Goal: Information Seeking & Learning: Learn about a topic

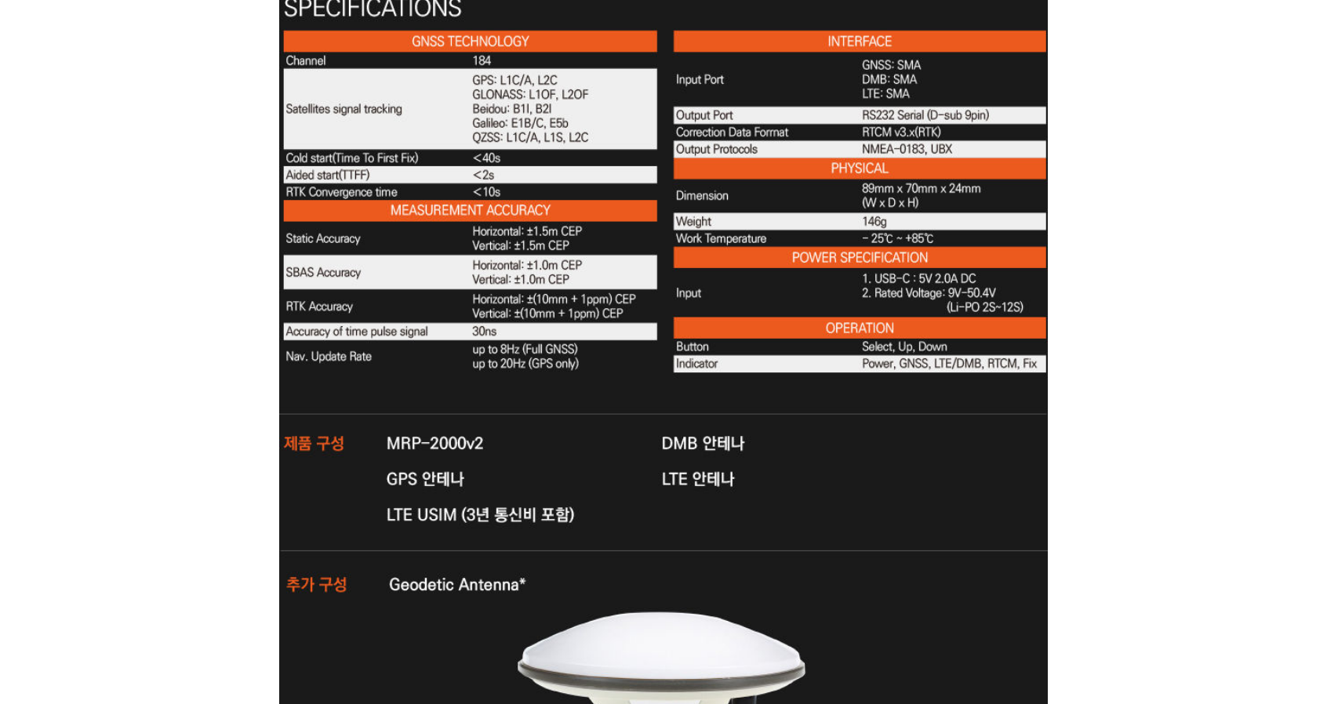
scroll to position [5484, 0]
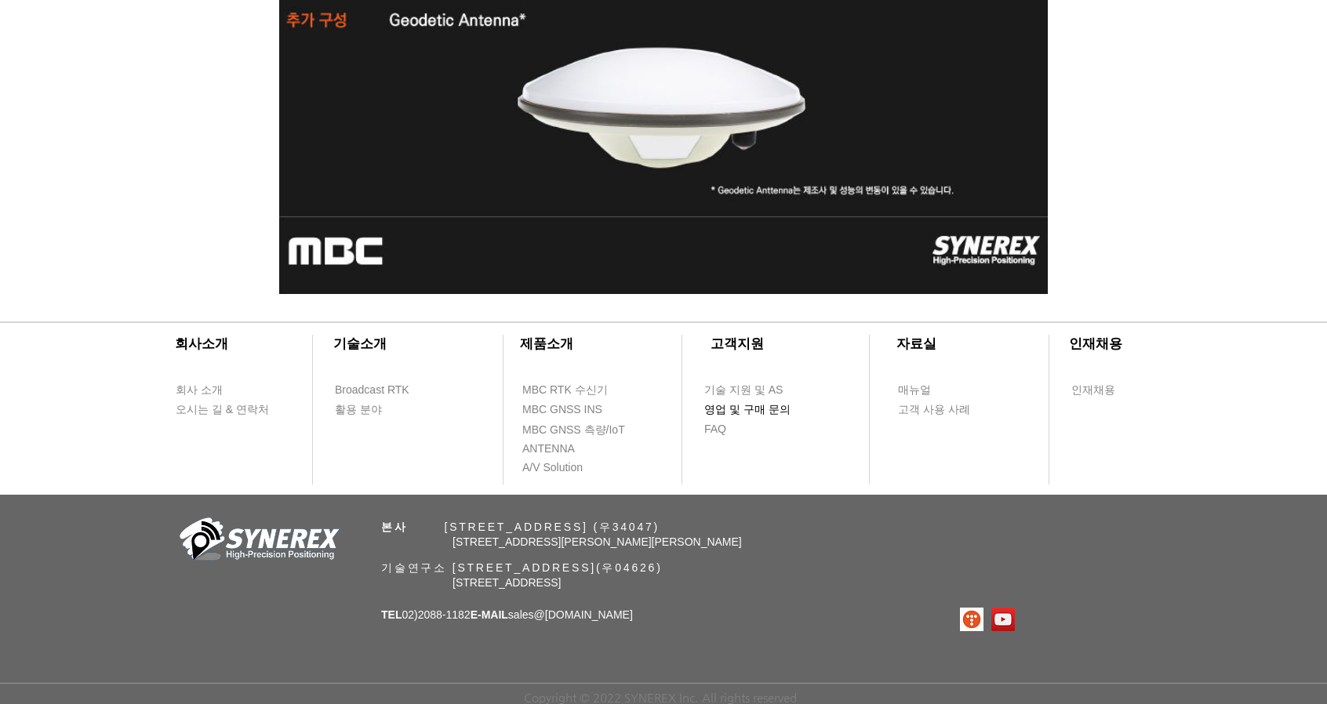
click at [741, 409] on span "영업 및 구매 문의" at bounding box center [747, 410] width 86 height 16
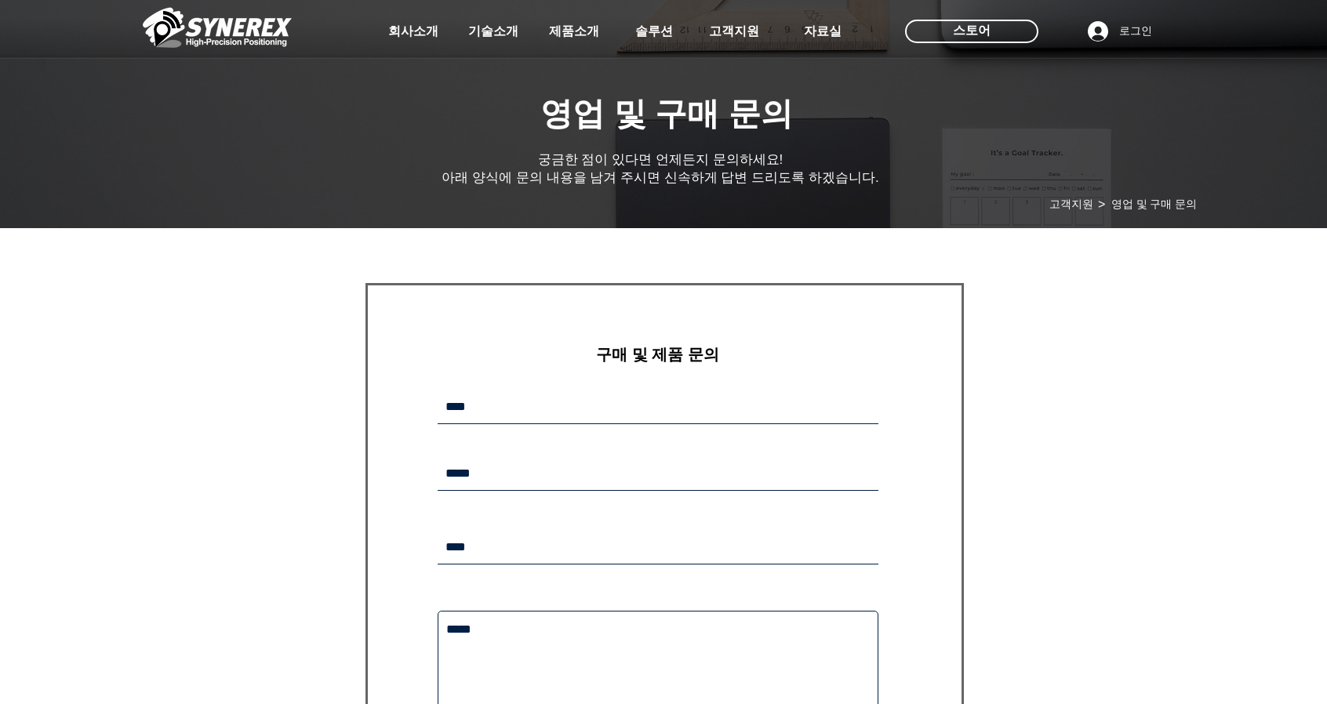
scroll to position [569, 0]
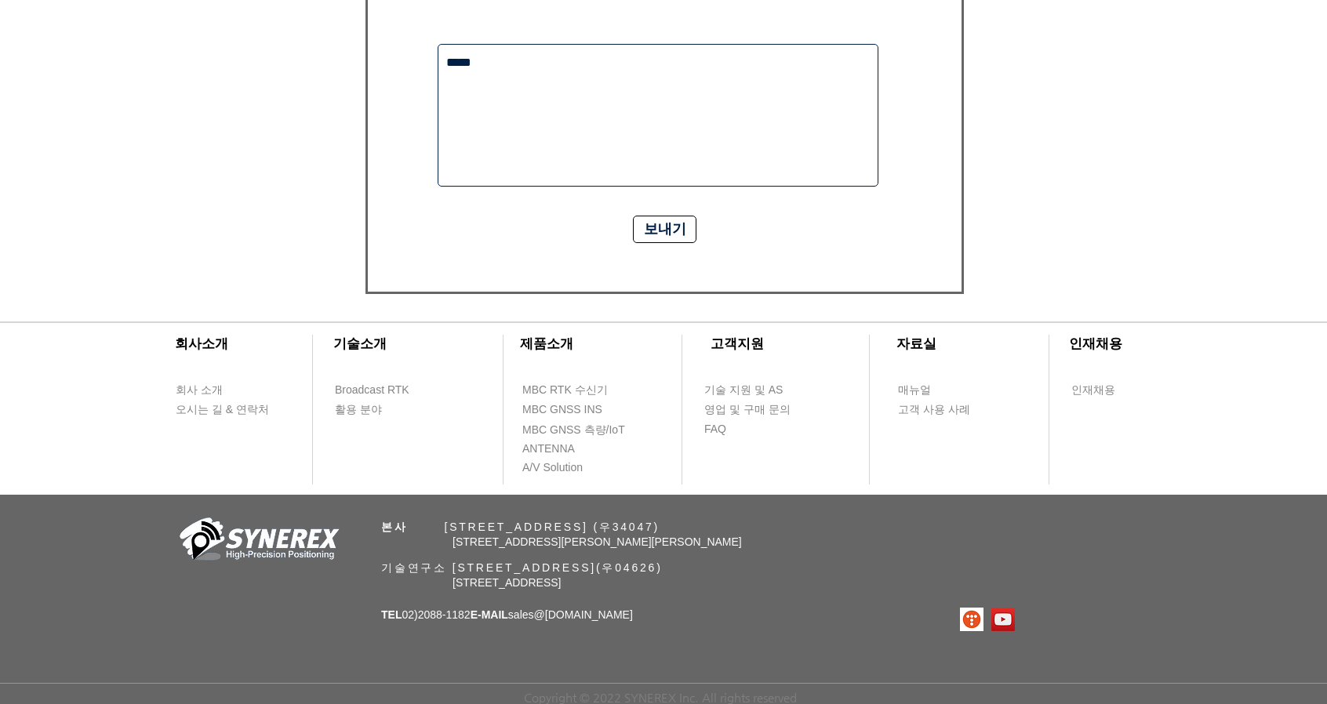
click at [608, 609] on link "@[DOMAIN_NAME]" at bounding box center [583, 615] width 99 height 13
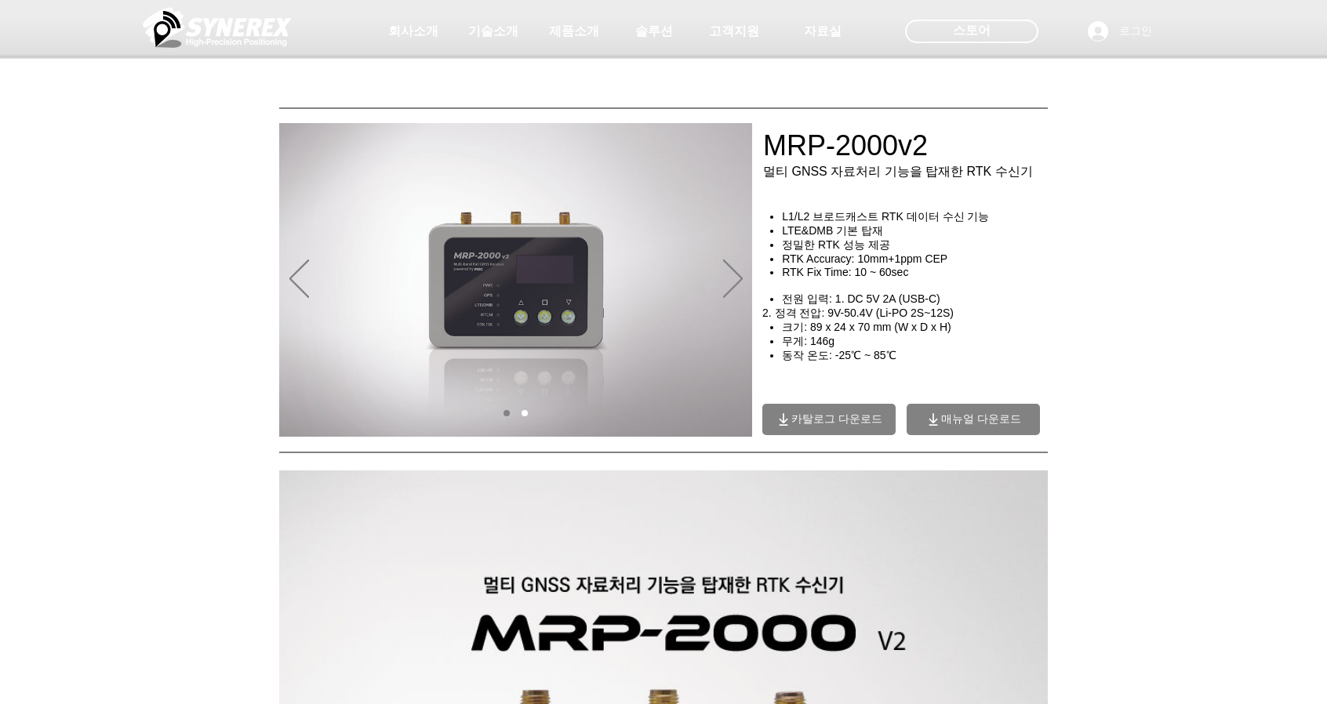
drag, startPoint x: 161, startPoint y: 208, endPoint x: 1048, endPoint y: 136, distance: 889.8
click at [1048, 136] on div at bounding box center [663, 116] width 1327 height 232
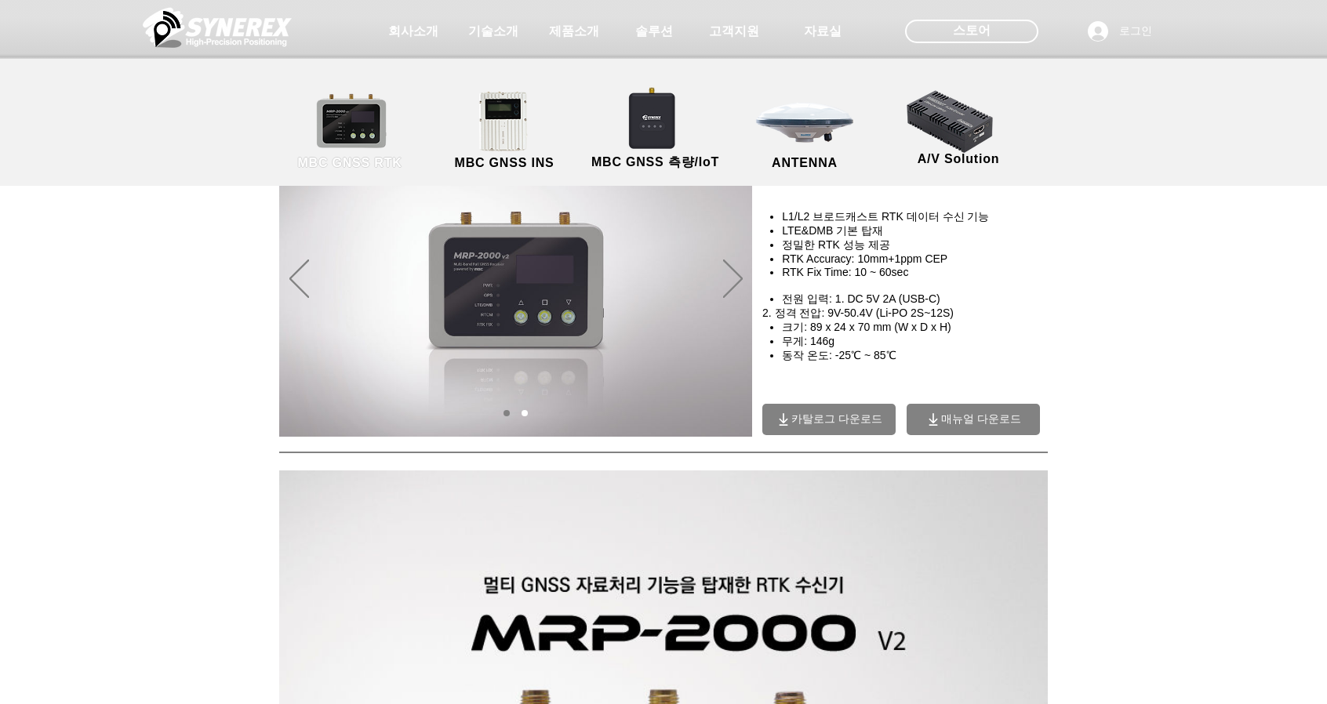
click at [307, 147] on link "MBC GNSS RTK" at bounding box center [349, 131] width 141 height 82
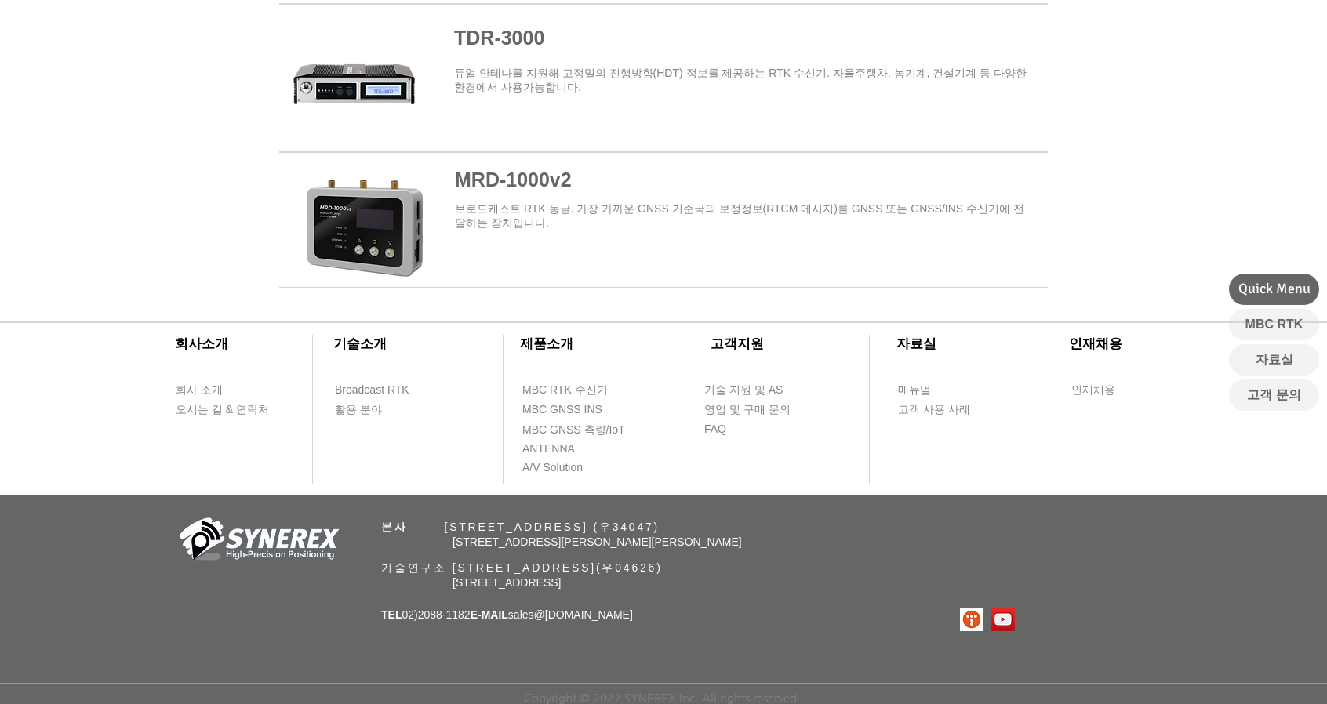
scroll to position [1605, 0]
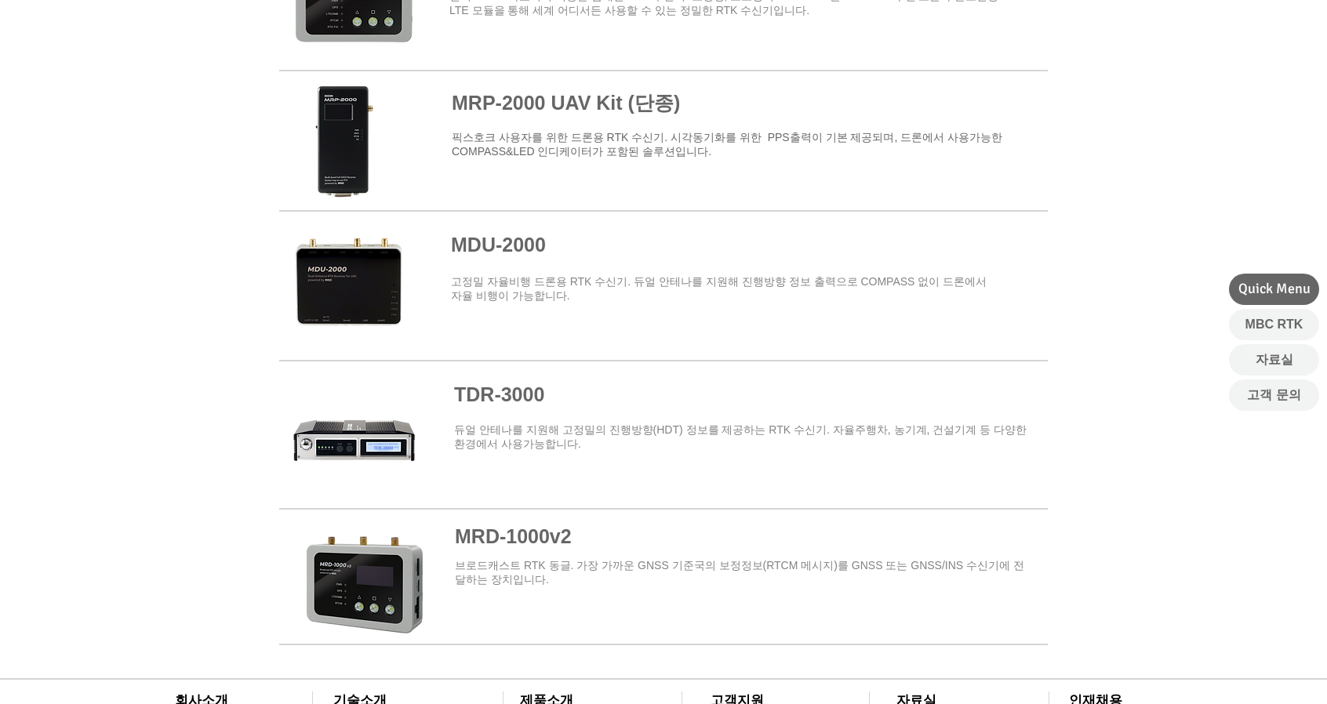
click at [348, 443] on span at bounding box center [663, 425] width 768 height 125
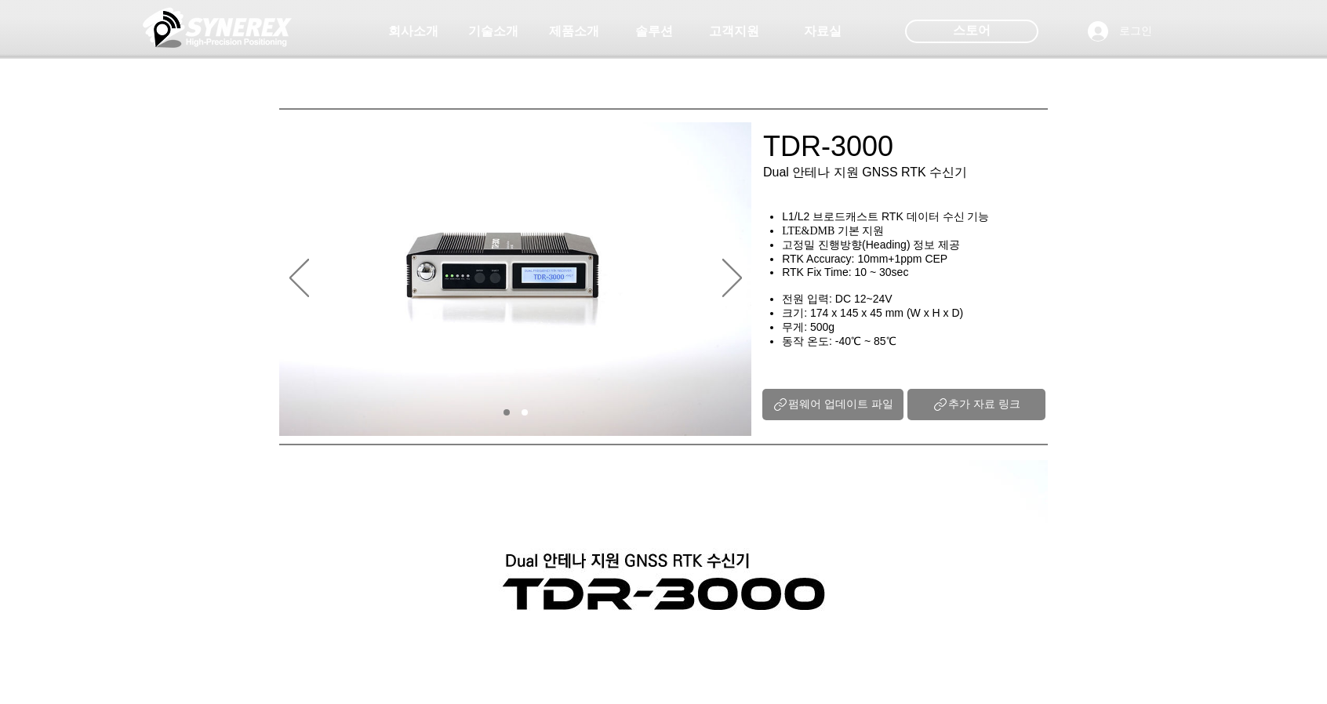
scroll to position [2, 0]
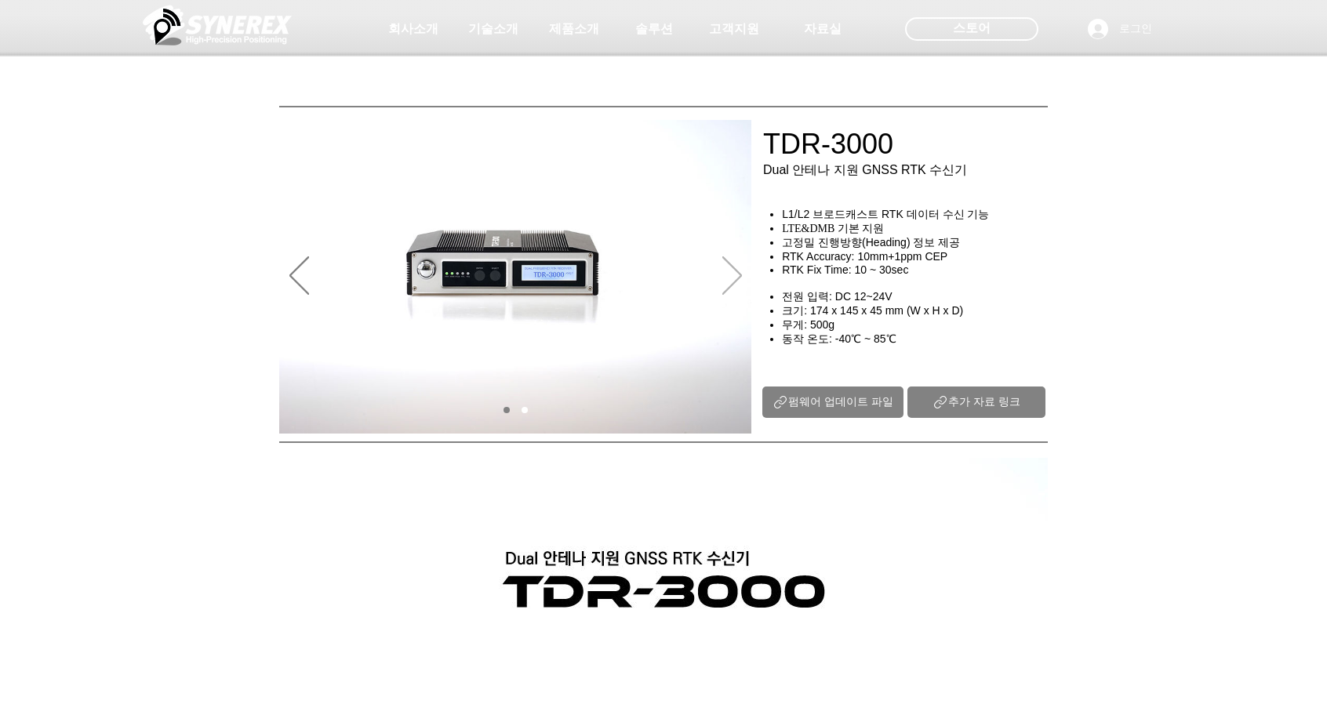
click at [736, 285] on icon "다음" at bounding box center [732, 275] width 20 height 38
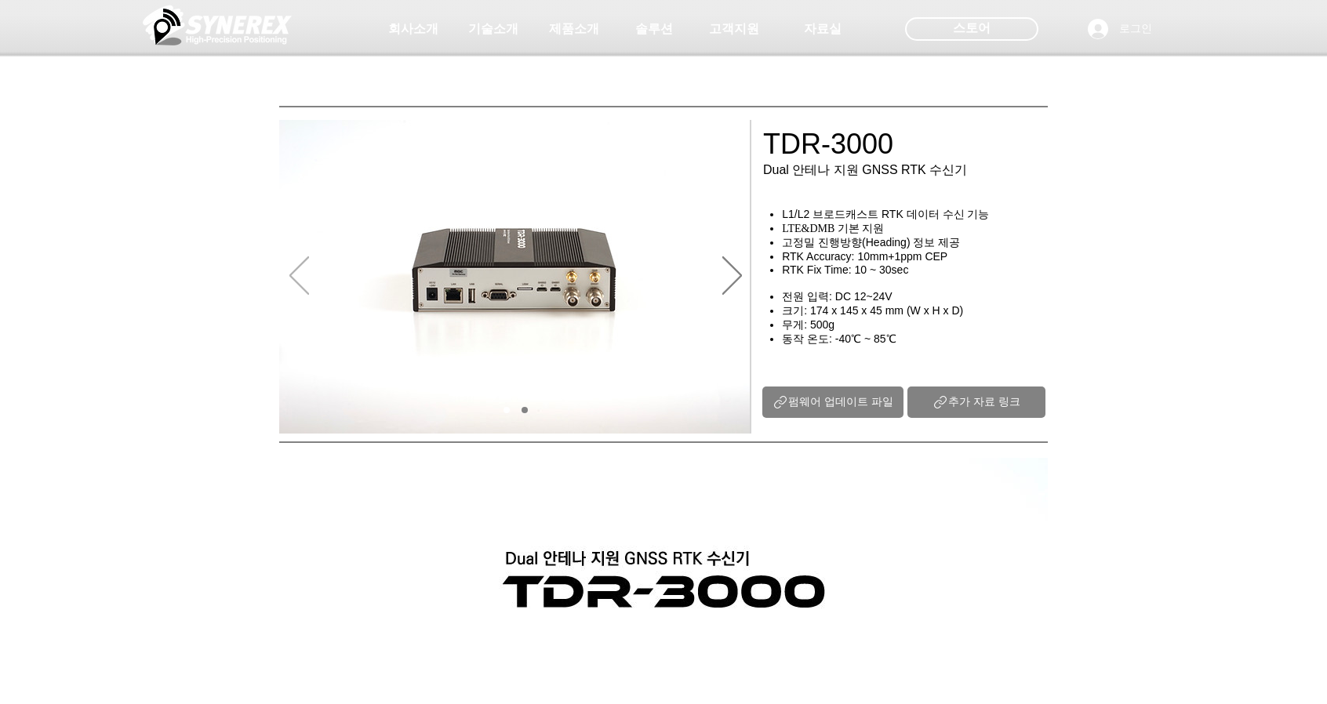
click at [301, 274] on icon "이전" at bounding box center [299, 275] width 20 height 38
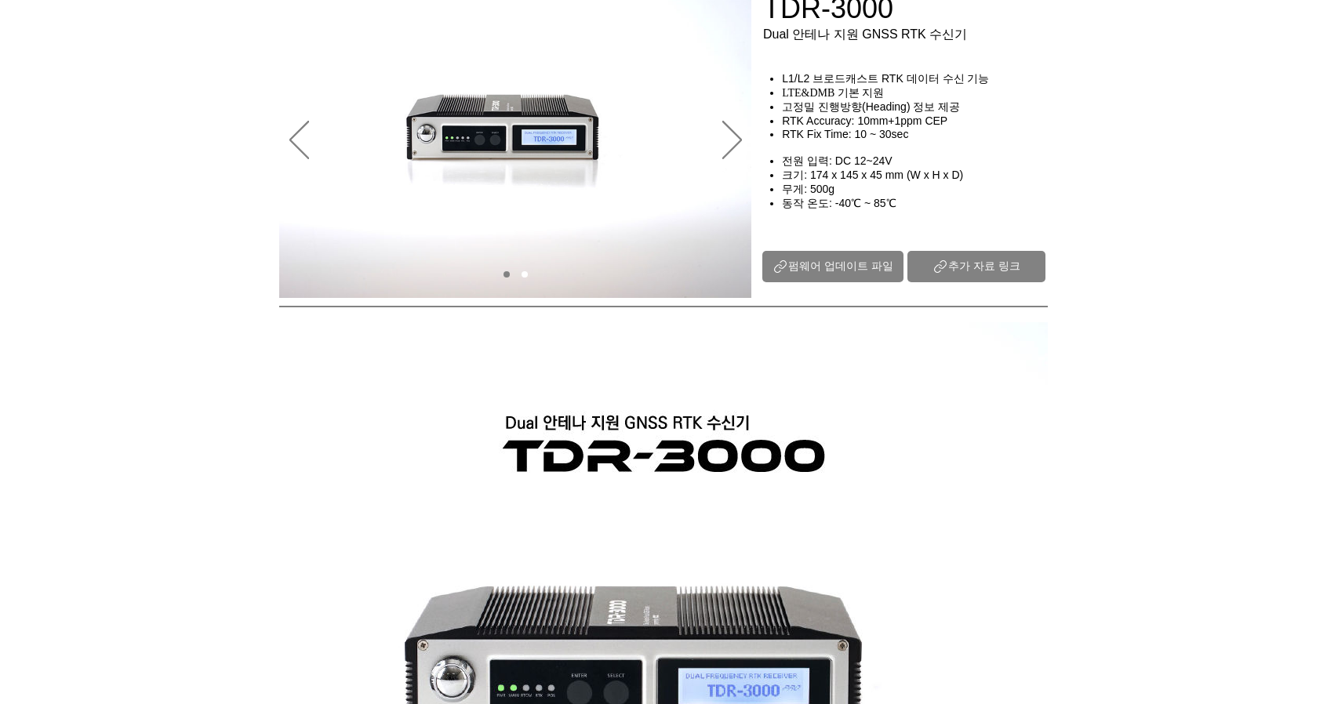
scroll to position [0, 0]
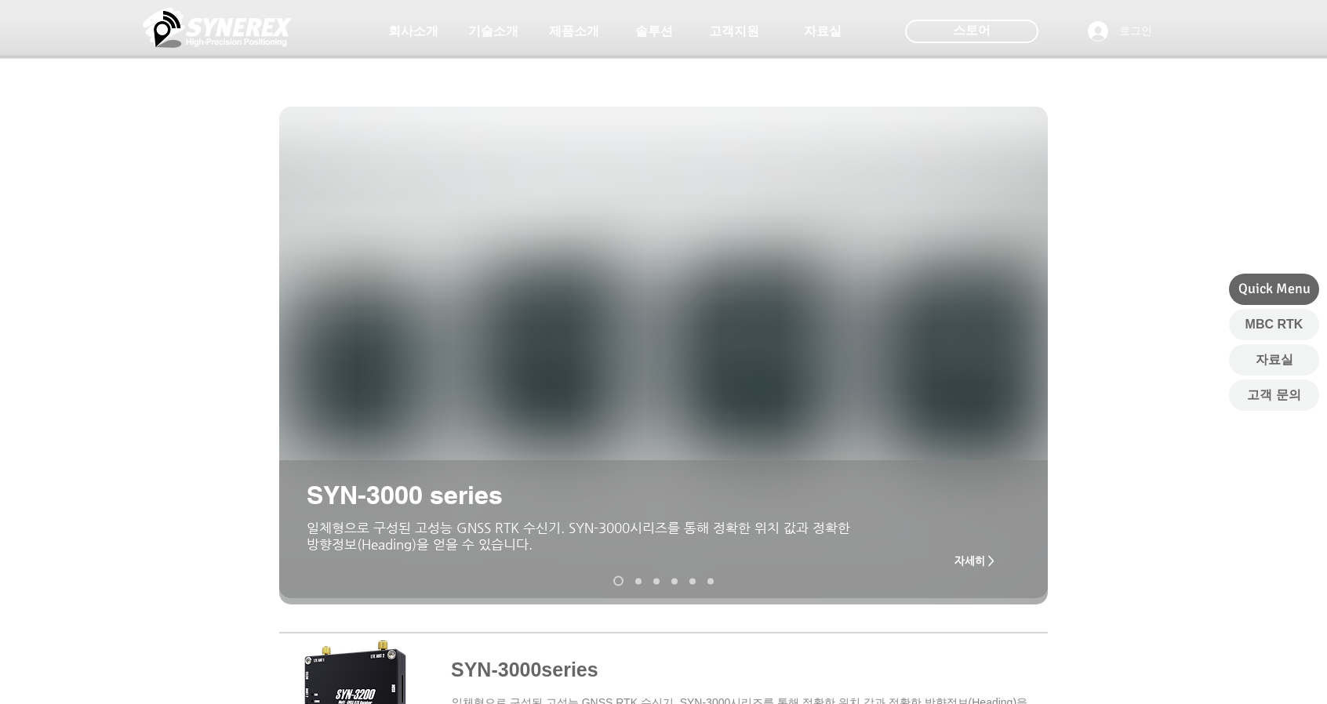
scroll to position [1605, 0]
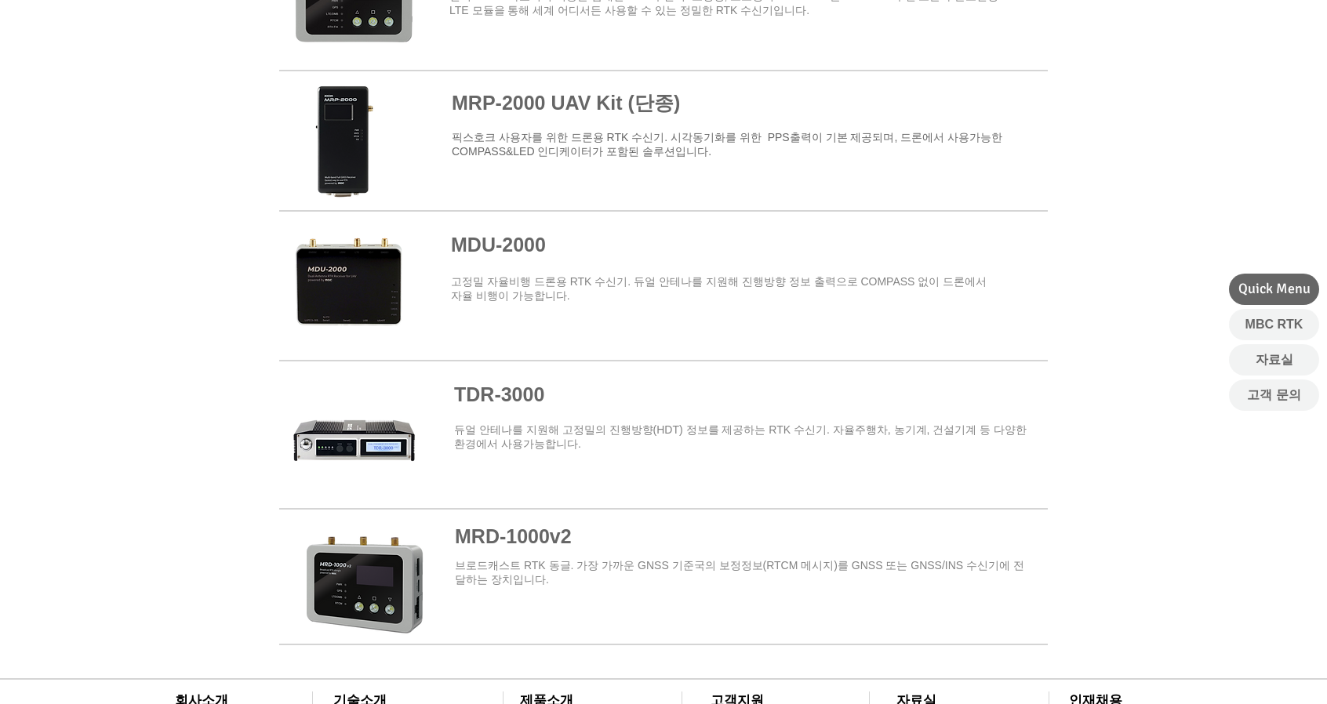
click at [325, 409] on span at bounding box center [663, 425] width 768 height 125
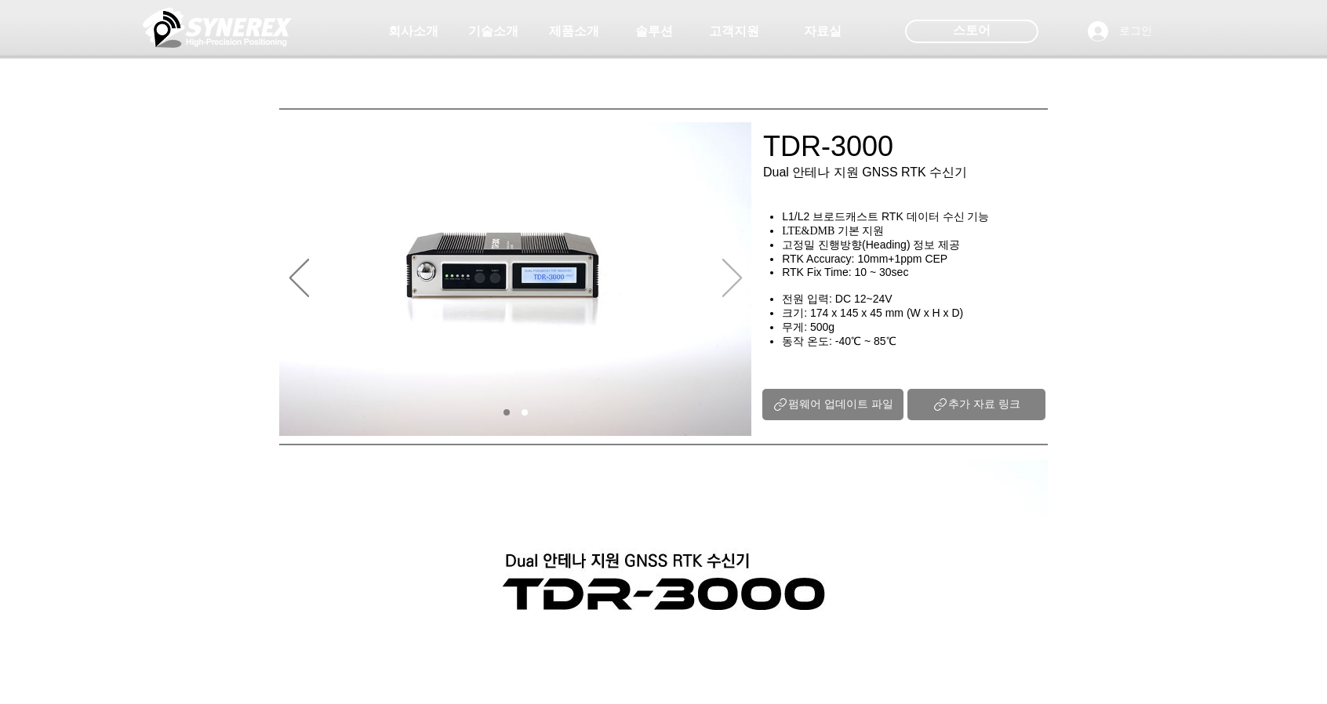
click at [731, 292] on icon "다음" at bounding box center [732, 278] width 20 height 38
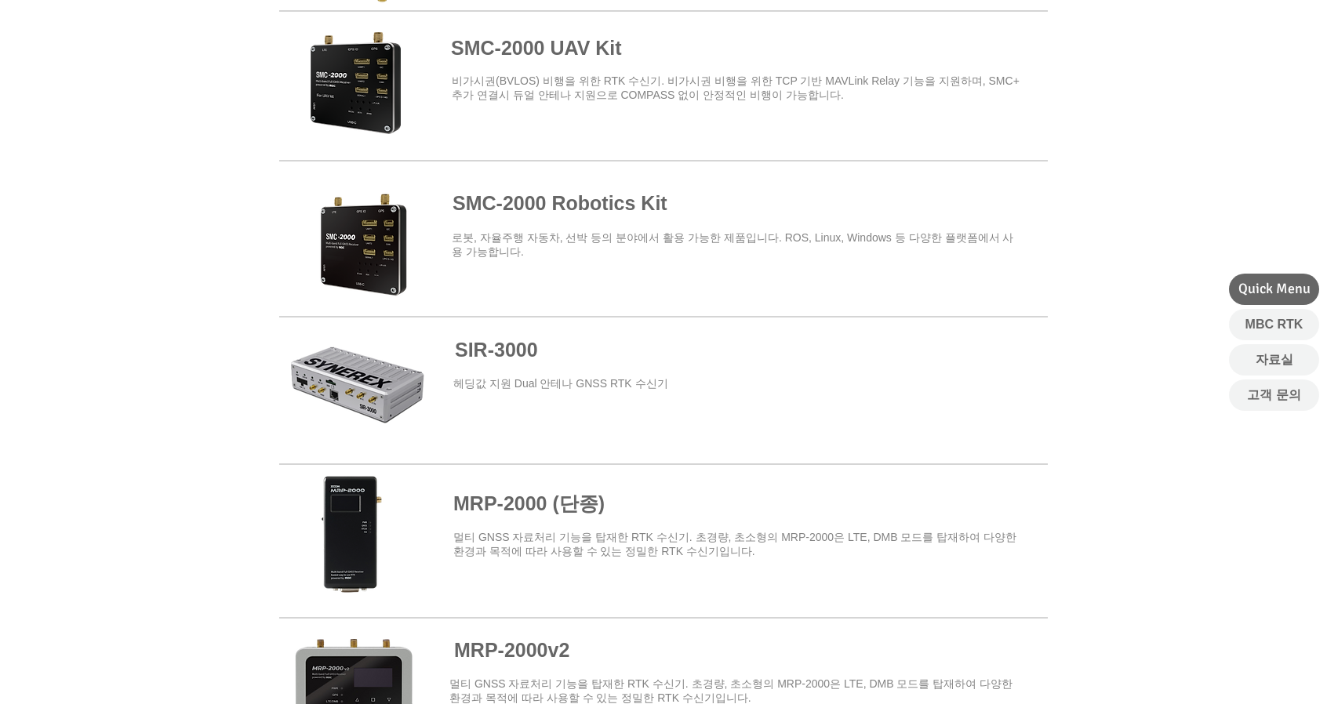
scroll to position [772, 0]
click at [304, 351] on span at bounding box center [663, 390] width 768 height 142
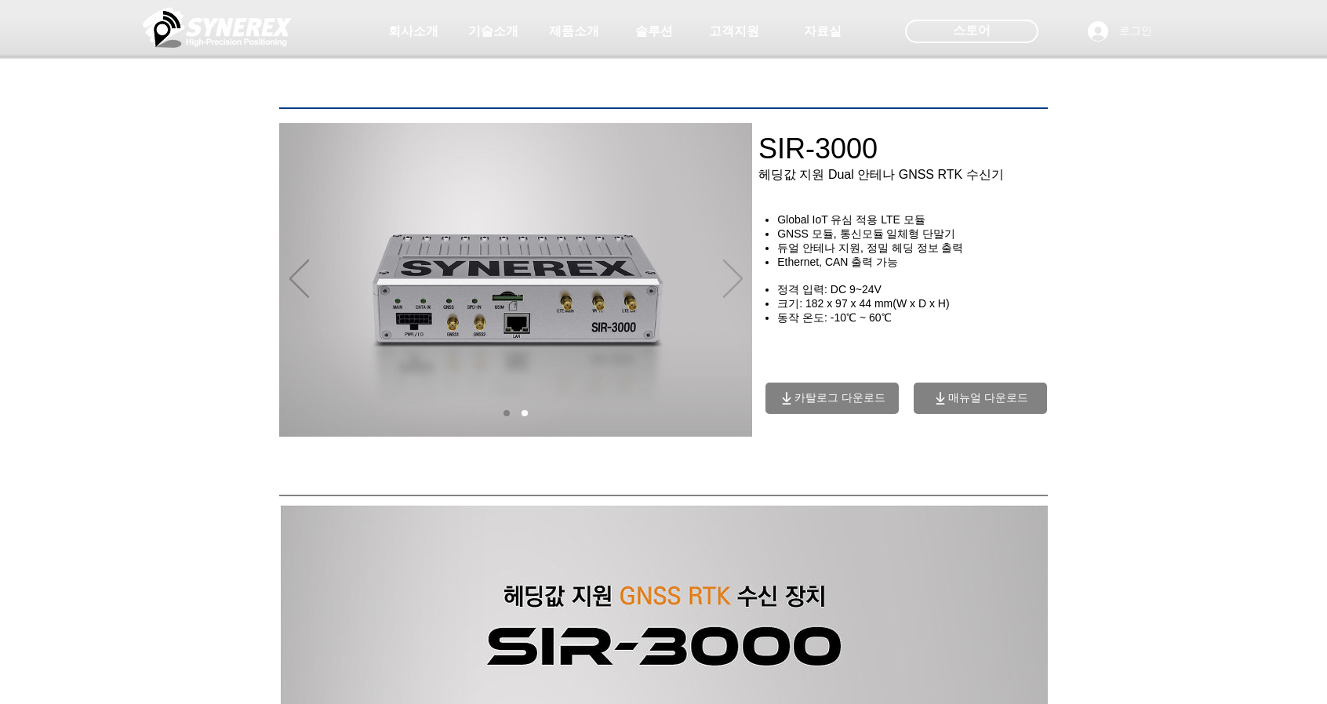
click at [739, 271] on icon "다음" at bounding box center [733, 279] width 20 height 38
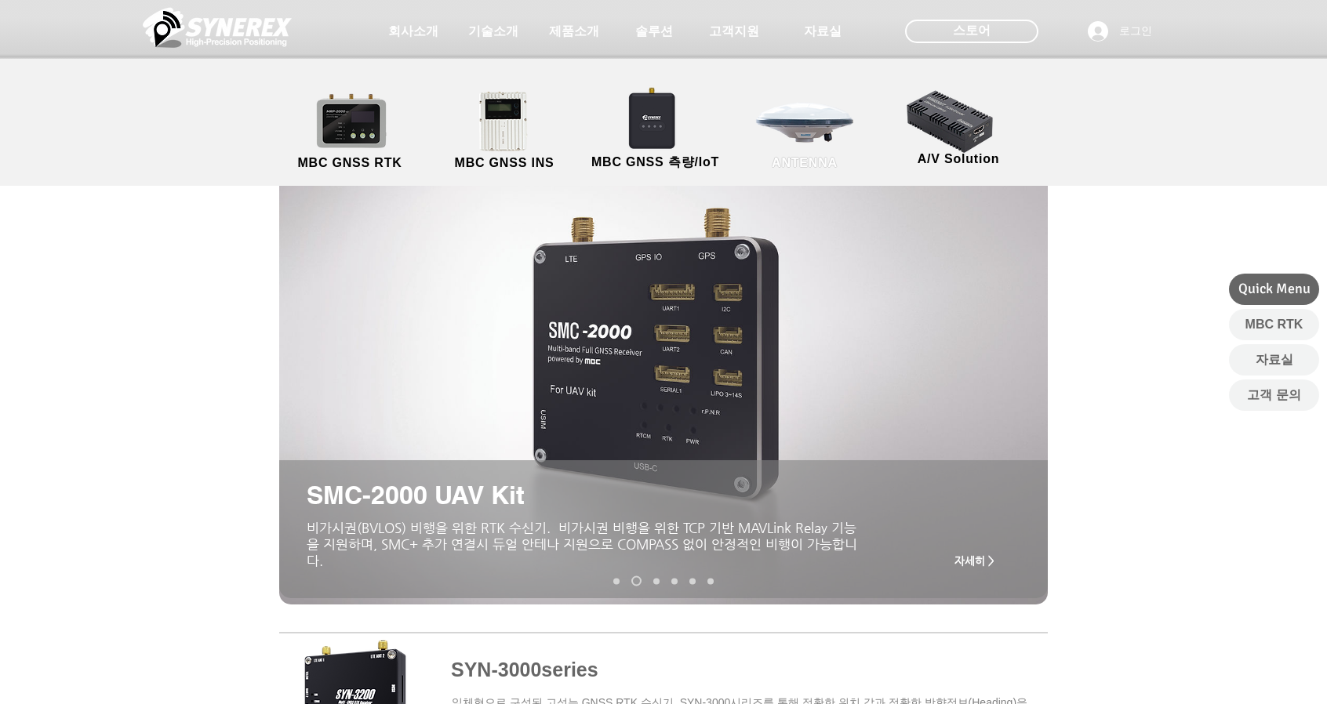
click at [819, 129] on link "ANTENNA" at bounding box center [804, 131] width 141 height 82
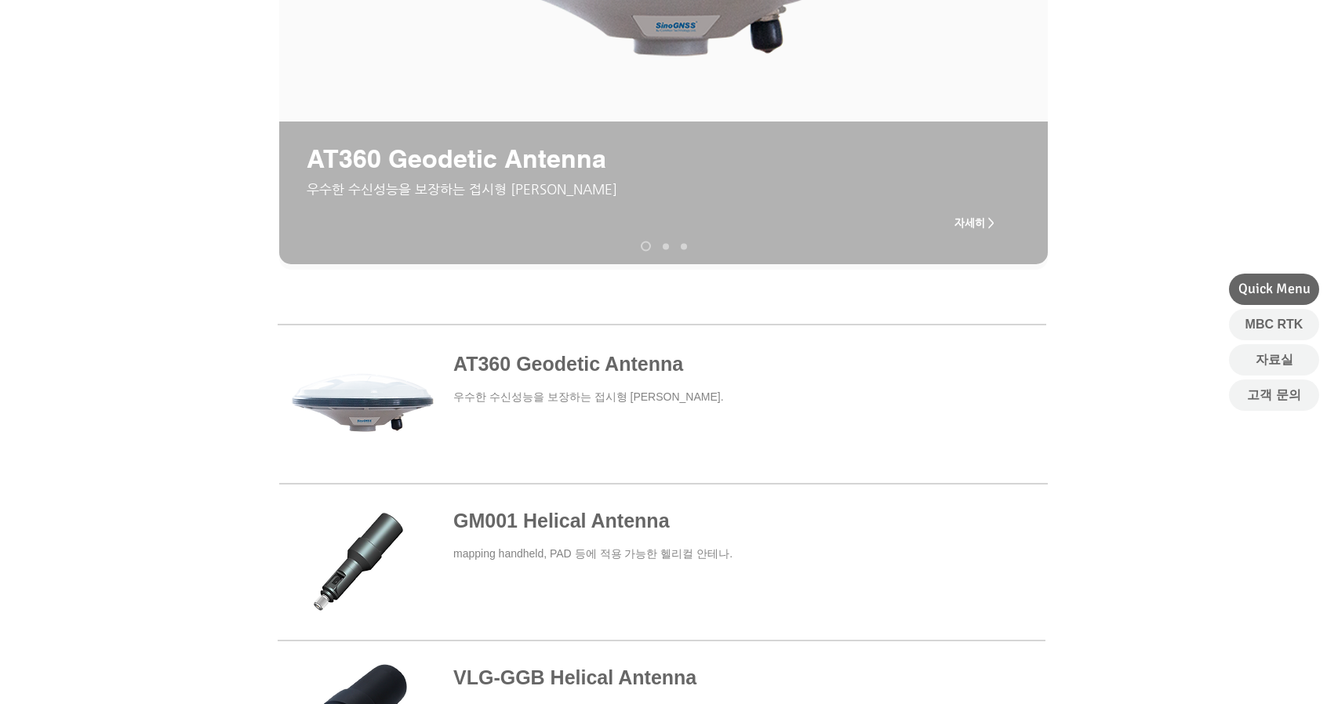
scroll to position [339, 0]
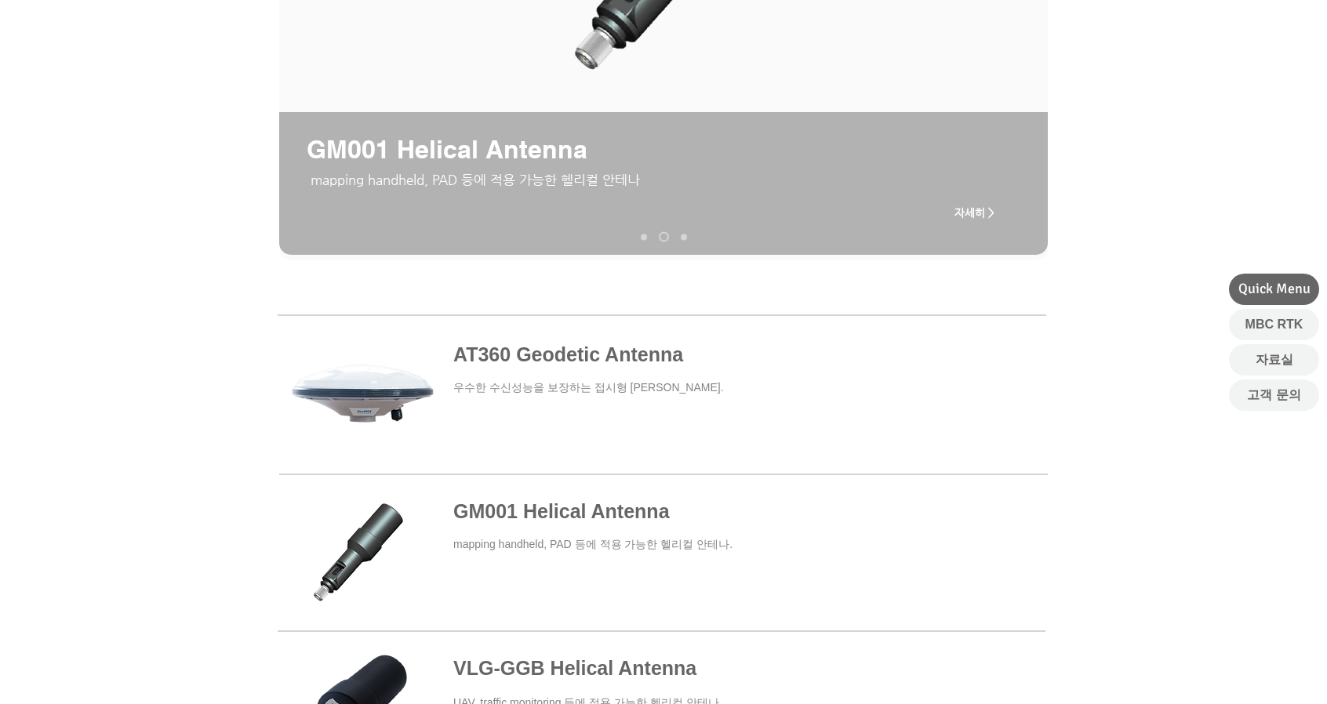
click at [674, 352] on span at bounding box center [662, 394] width 768 height 145
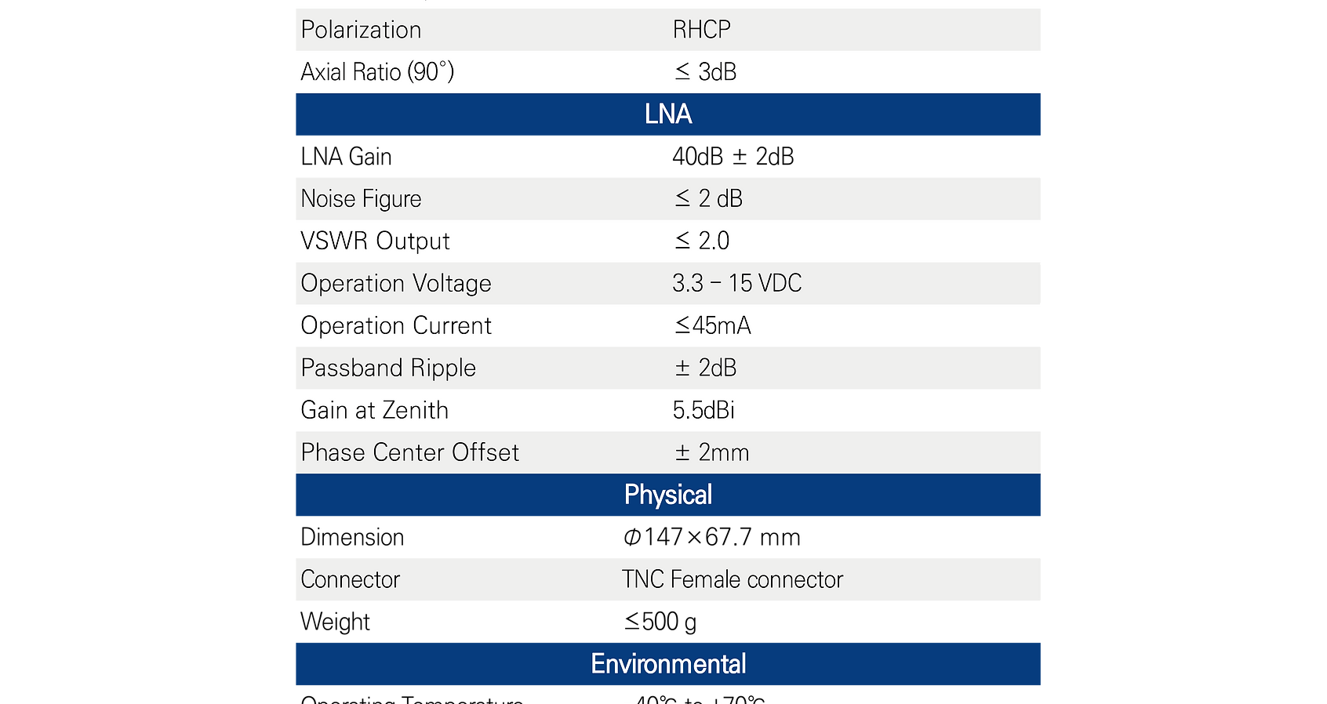
scroll to position [1671, 0]
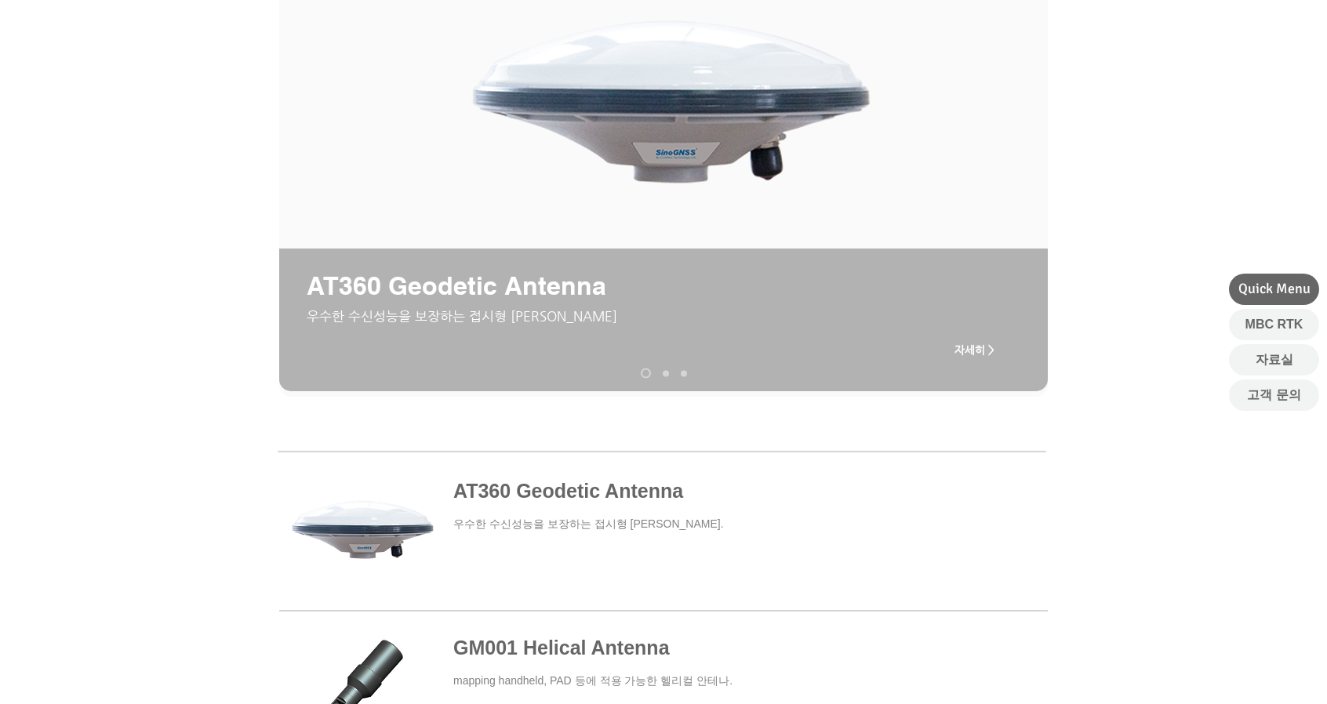
scroll to position [201, 0]
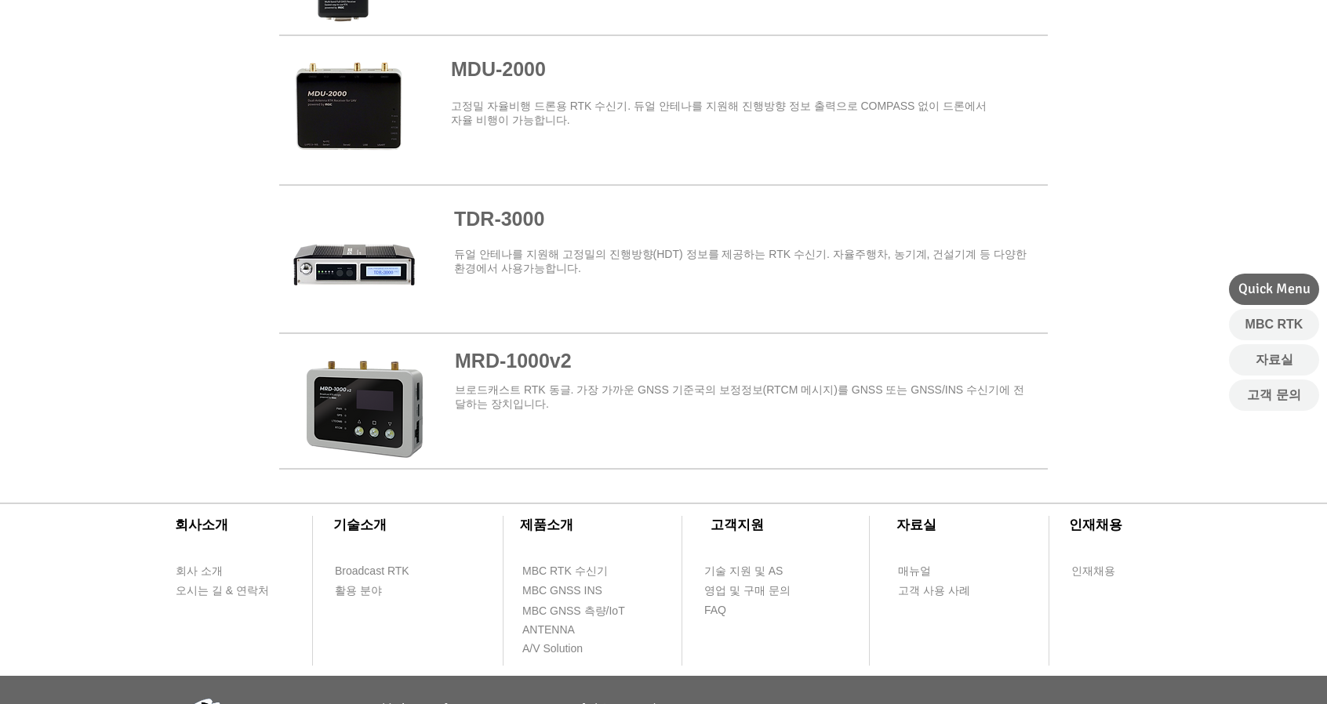
scroll to position [1782, 0]
click at [394, 261] on span at bounding box center [663, 249] width 768 height 125
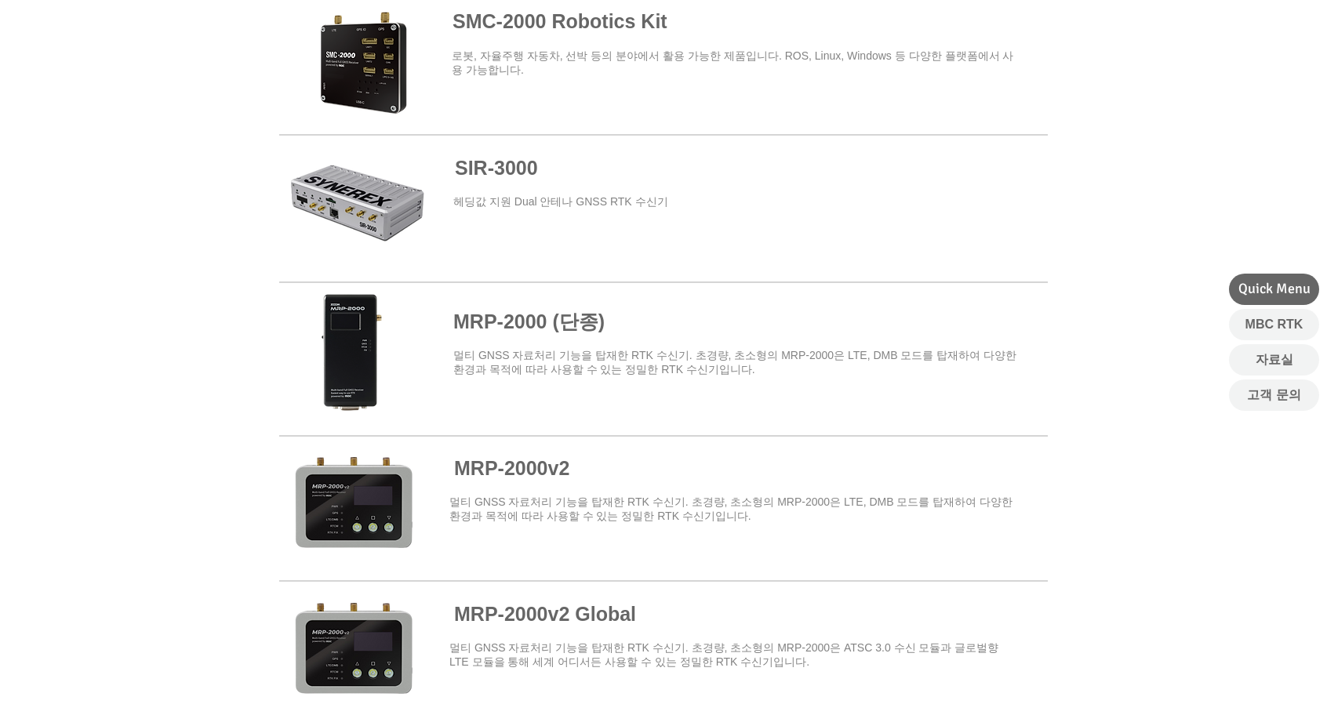
scroll to position [954, 0]
click at [365, 195] on span at bounding box center [663, 208] width 768 height 142
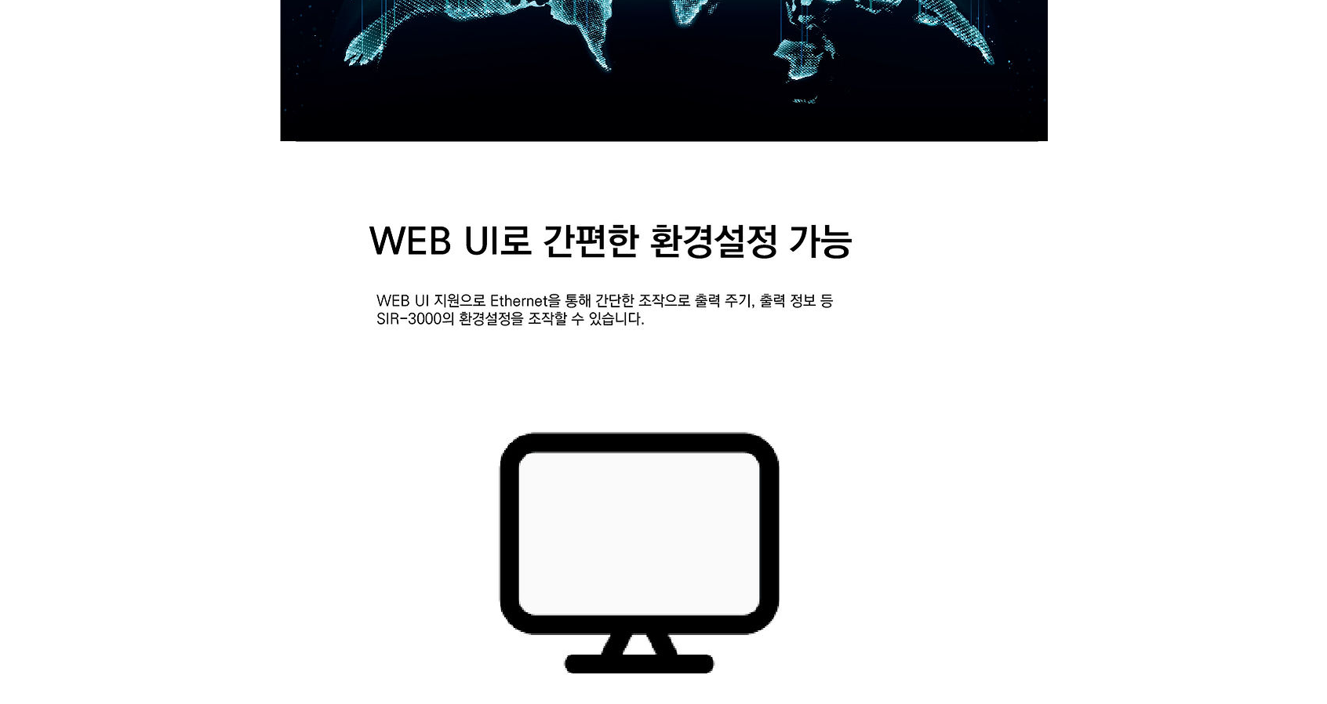
scroll to position [2856, 0]
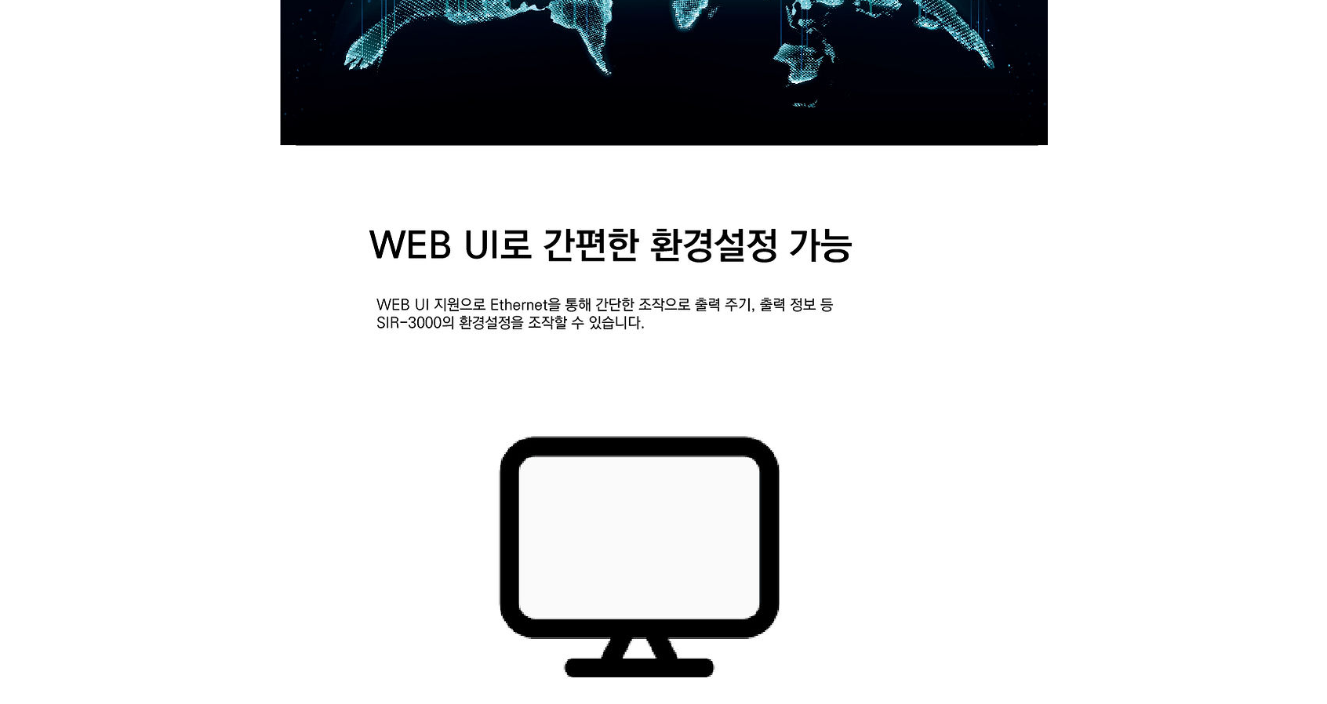
click at [24, 258] on div at bounding box center [663, 49] width 1327 height 4851
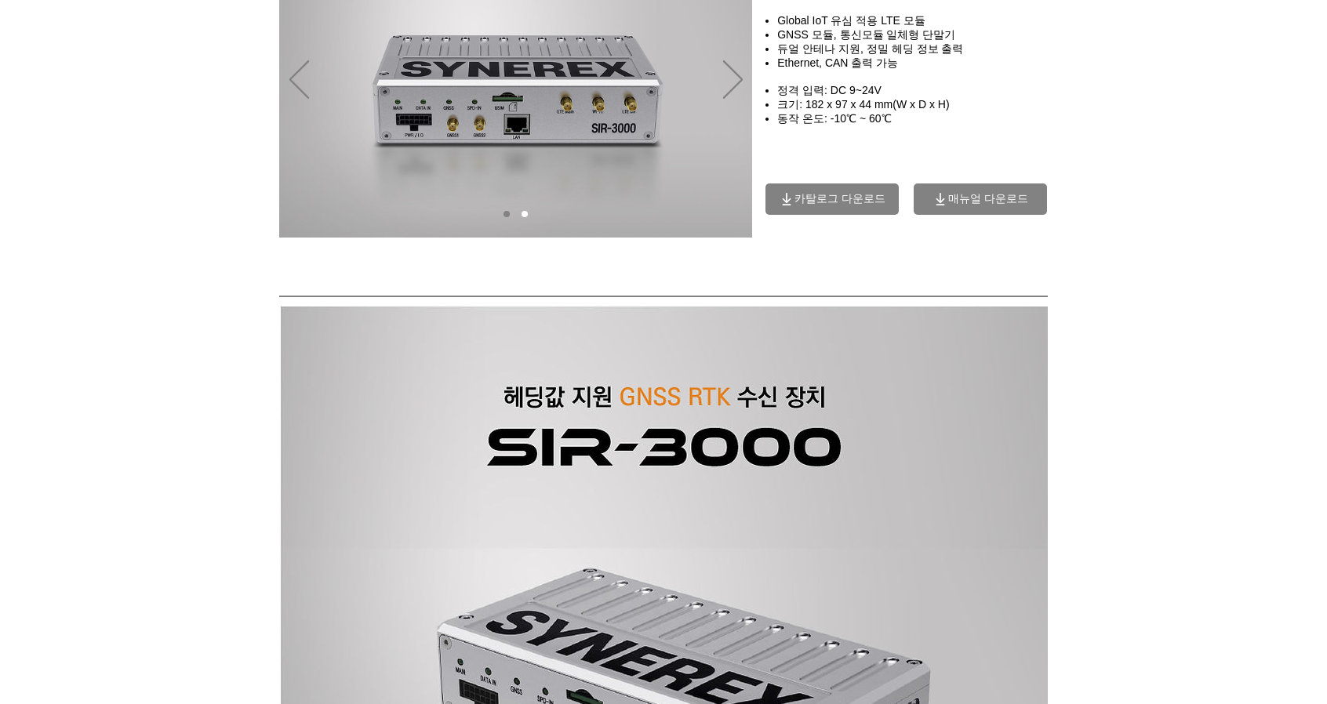
scroll to position [0, 0]
